Goal: Task Accomplishment & Management: Use online tool/utility

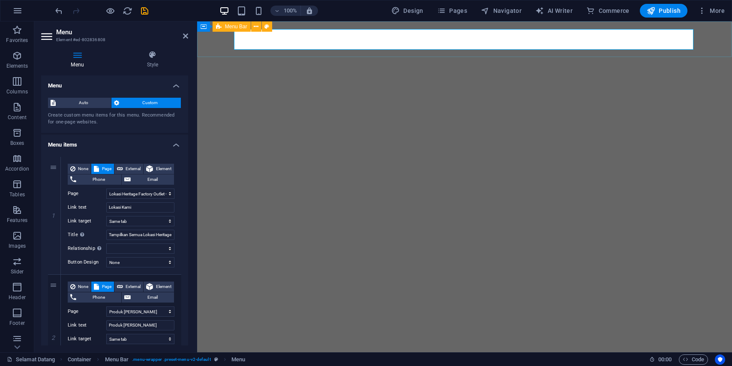
select select "1"
select select
select select "2"
select select
select select "4"
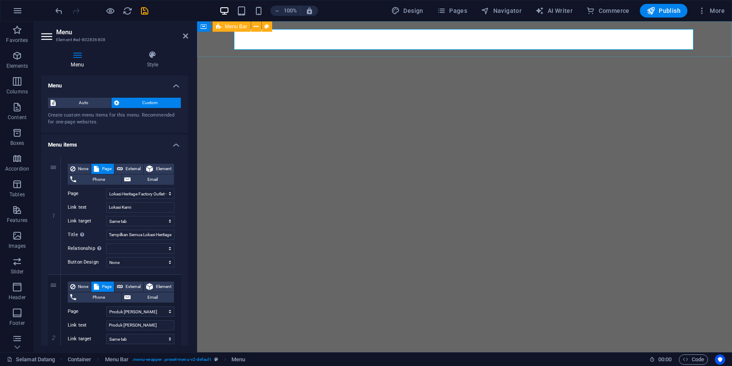
select select
select select "7"
select select
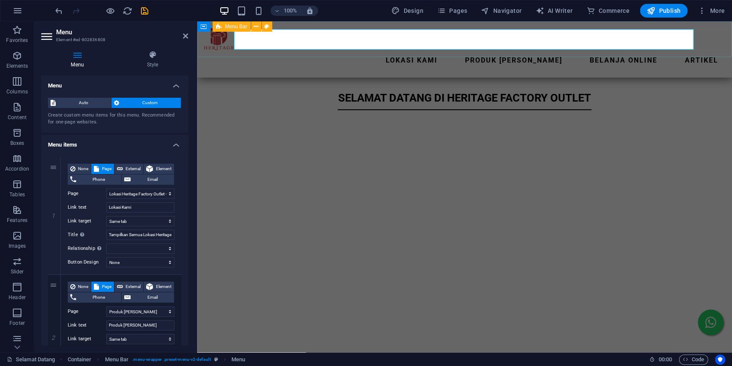
scroll to position [307, 0]
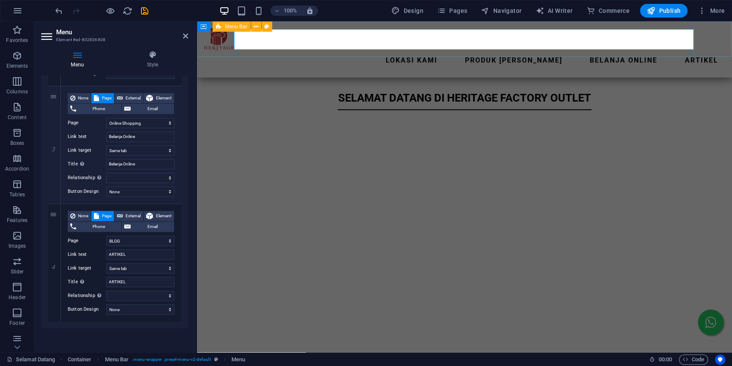
click at [642, 104] on div "SELAMAT DATANG di heritage factory outlet" at bounding box center [464, 103] width 535 height 51
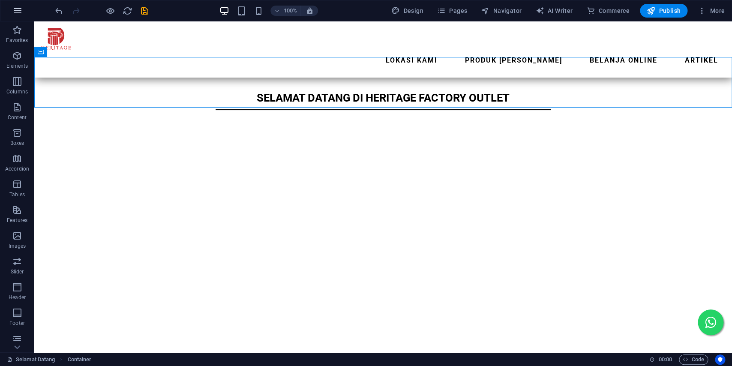
click at [13, 13] on icon "button" at bounding box center [17, 11] width 10 height 10
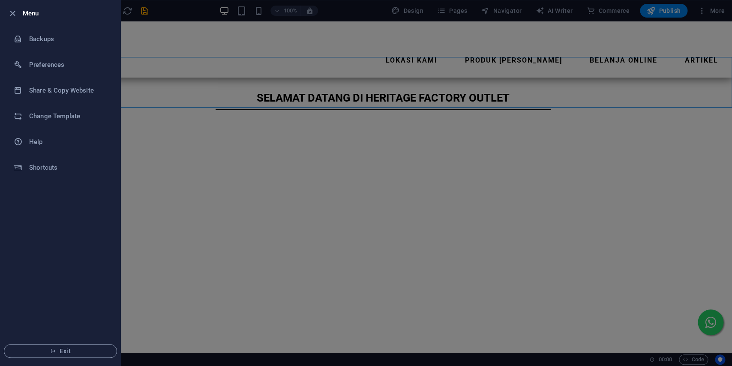
drag, startPoint x: 313, startPoint y: 208, endPoint x: 174, endPoint y: 115, distance: 166.6
click at [313, 207] on div at bounding box center [366, 183] width 732 height 366
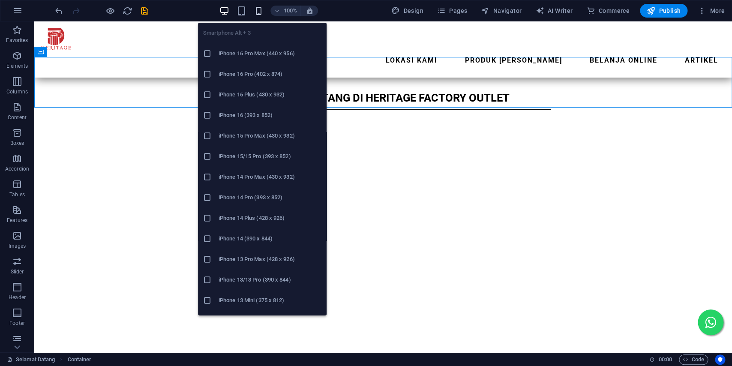
click at [261, 11] on icon "button" at bounding box center [259, 11] width 10 height 10
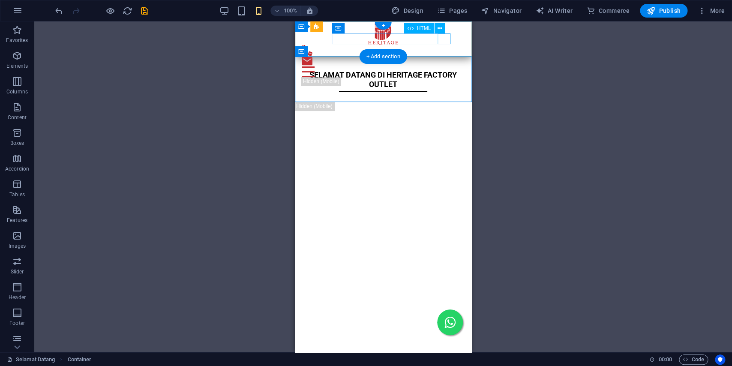
click at [445, 66] on div at bounding box center [383, 71] width 163 height 11
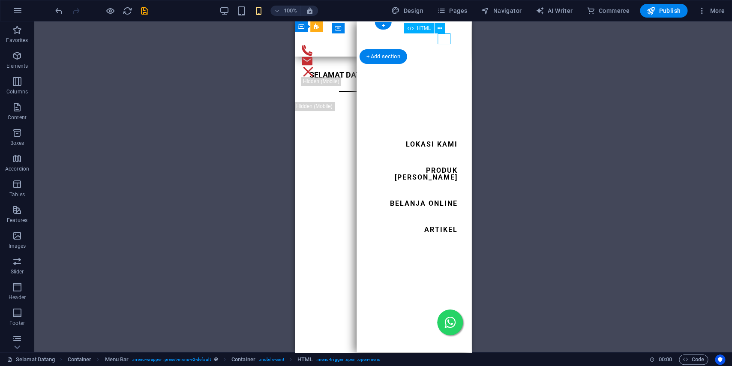
click at [445, 66] on div at bounding box center [383, 71] width 163 height 11
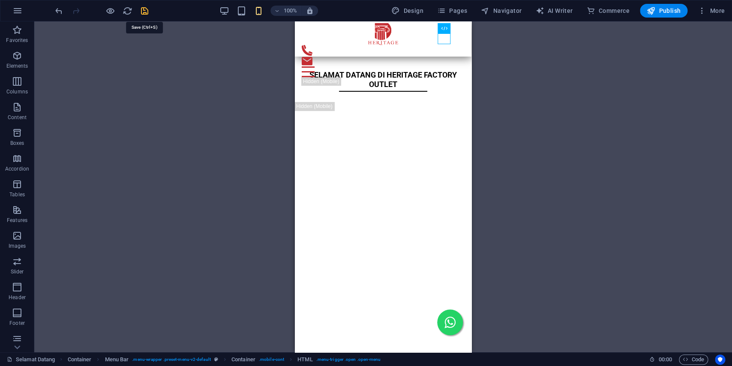
click at [149, 10] on icon "save" at bounding box center [145, 11] width 10 height 10
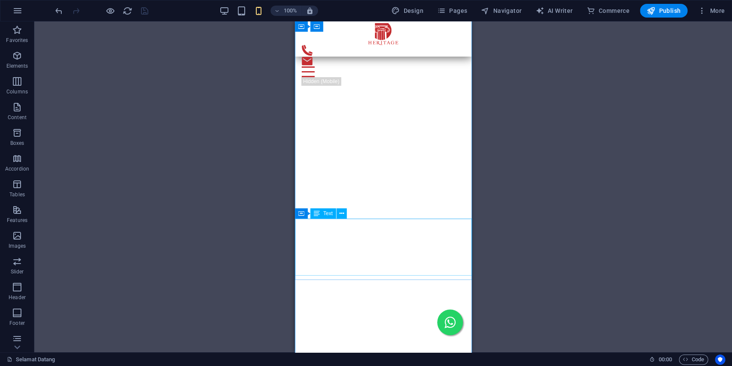
scroll to position [825, 0]
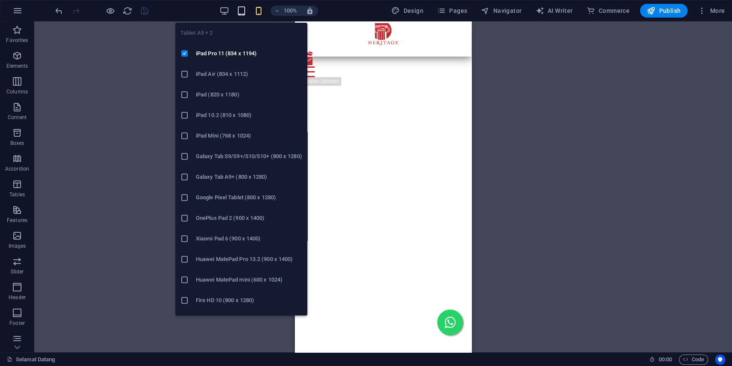
click at [246, 13] on icon "button" at bounding box center [242, 11] width 10 height 10
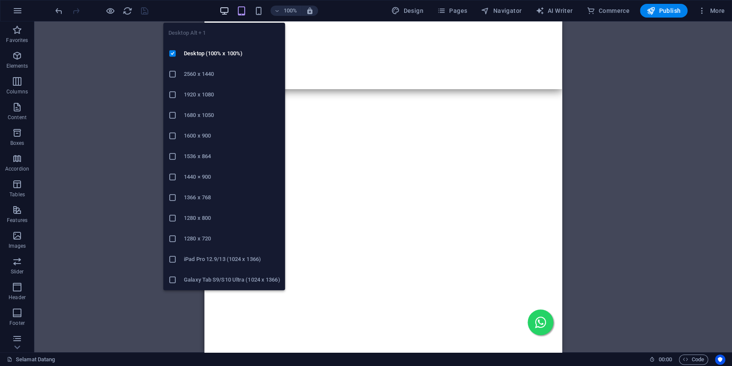
click at [226, 10] on icon "button" at bounding box center [225, 11] width 10 height 10
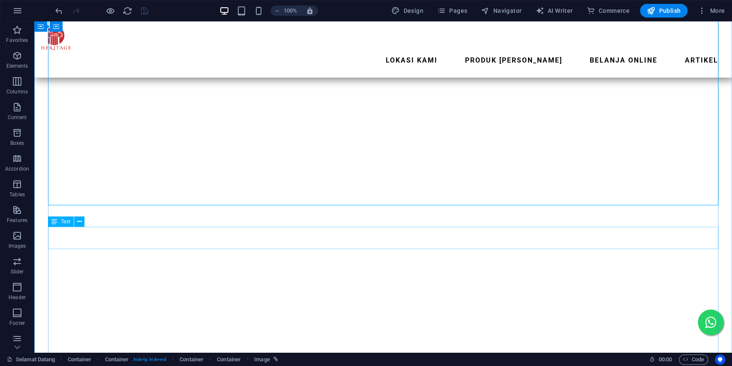
scroll to position [2334, 0]
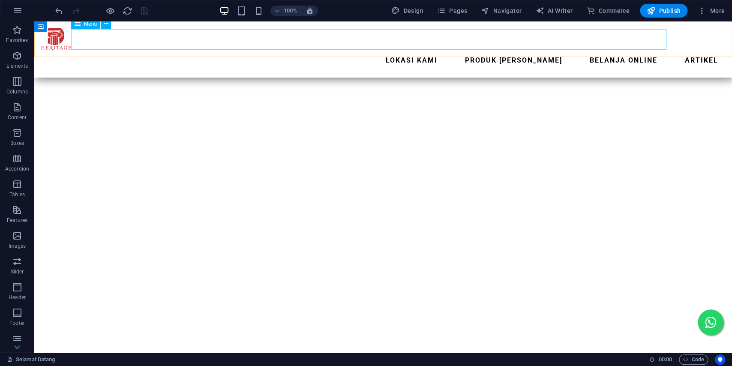
click at [163, 50] on nav "Lokasi Kami Produk Kami Belanja Online ARTIKEL" at bounding box center [383, 60] width 684 height 21
click at [218, 50] on nav "Lokasi Kami Produk Kami Belanja Online ARTIKEL" at bounding box center [383, 60] width 684 height 21
select select "1"
select select
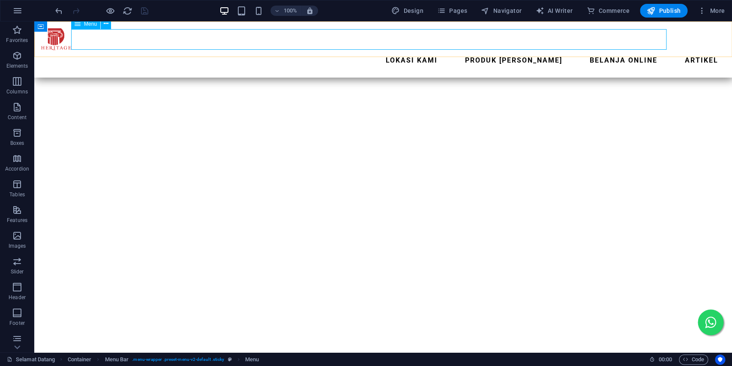
select select "2"
select select
select select "4"
select select
select select "7"
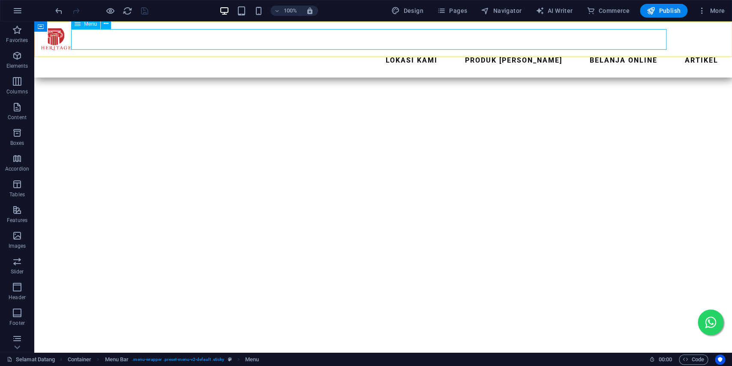
select select
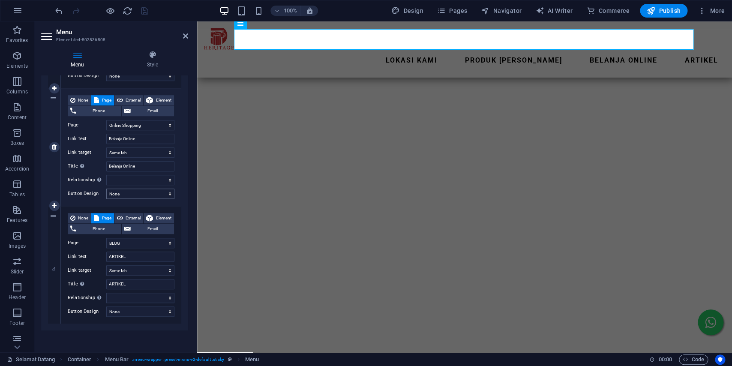
scroll to position [307, 0]
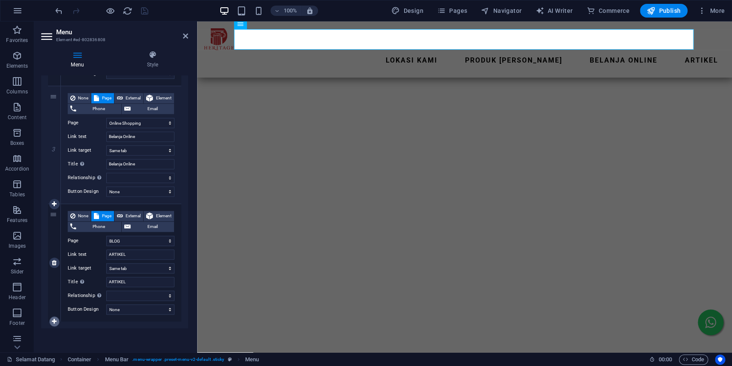
click at [55, 318] on link at bounding box center [54, 321] width 10 height 10
select select
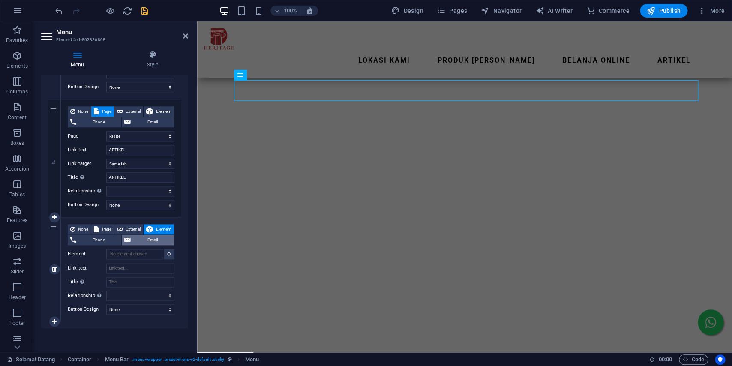
scroll to position [1973, 0]
click at [105, 228] on span "Page" at bounding box center [106, 229] width 9 height 10
select select
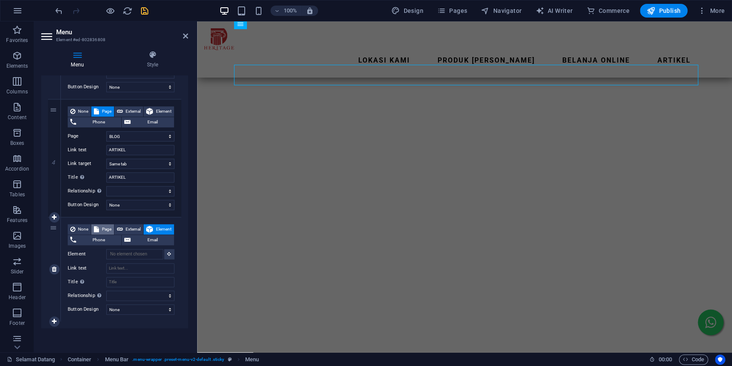
select select
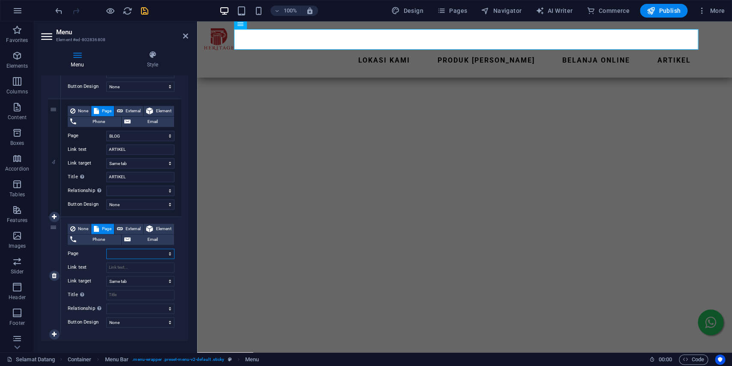
click at [106, 249] on select "Selamat Datang Lokasi Heritage Factory Outlet - [GEOGRAPHIC_DATA] dan [GEOGRAPH…" at bounding box center [140, 254] width 68 height 10
click at [150, 266] on input "Link text" at bounding box center [140, 267] width 68 height 10
type input "promo"
select select
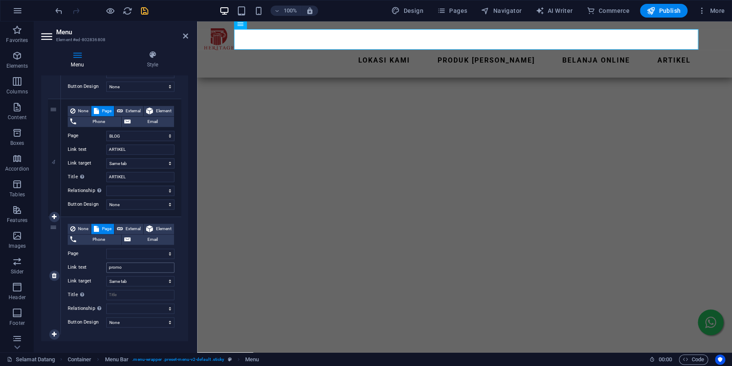
select select
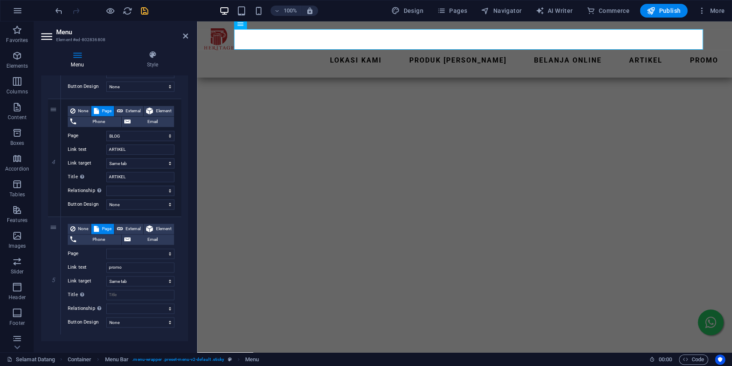
click at [187, 30] on h2 "Menu" at bounding box center [122, 32] width 132 height 8
click at [186, 30] on h2 "Menu" at bounding box center [122, 32] width 132 height 8
click at [183, 38] on header "Menu Element #ed-802836808" at bounding box center [114, 32] width 147 height 22
click at [186, 36] on icon at bounding box center [185, 36] width 5 height 7
